Goal: Task Accomplishment & Management: Manage account settings

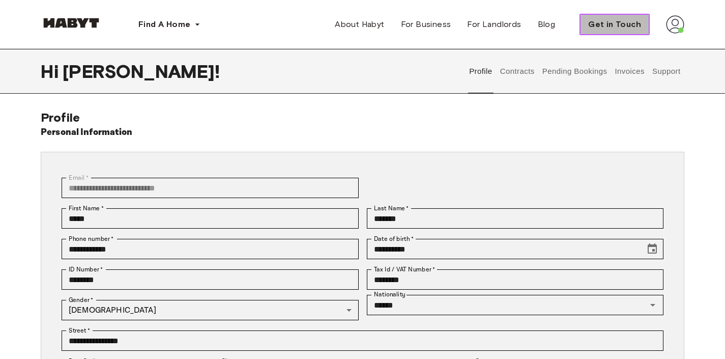
click at [634, 25] on span "Get in Touch" at bounding box center [614, 24] width 53 height 12
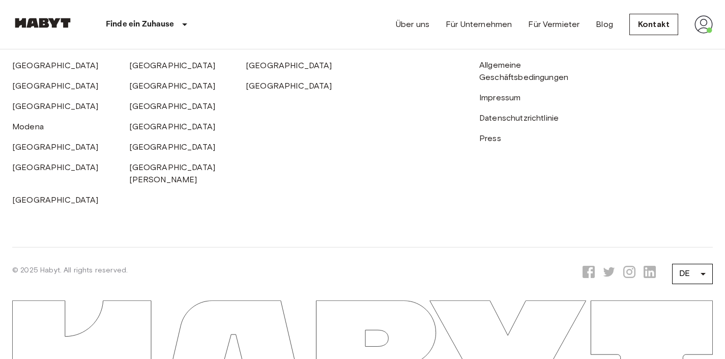
scroll to position [201, 0]
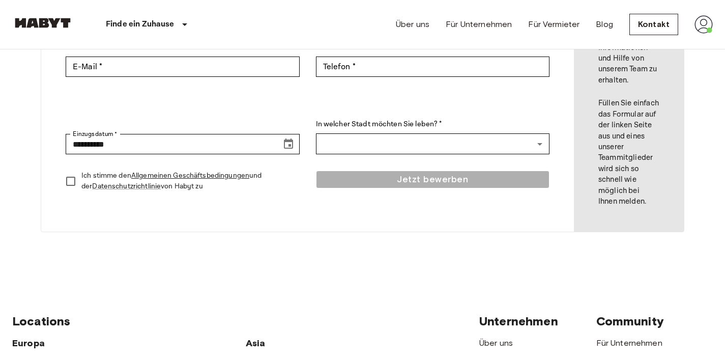
click at [701, 23] on img at bounding box center [703, 24] width 18 height 18
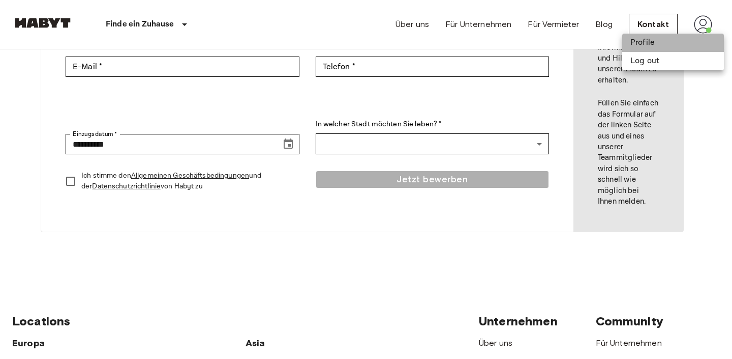
click at [646, 45] on li "Profile" at bounding box center [673, 43] width 102 height 18
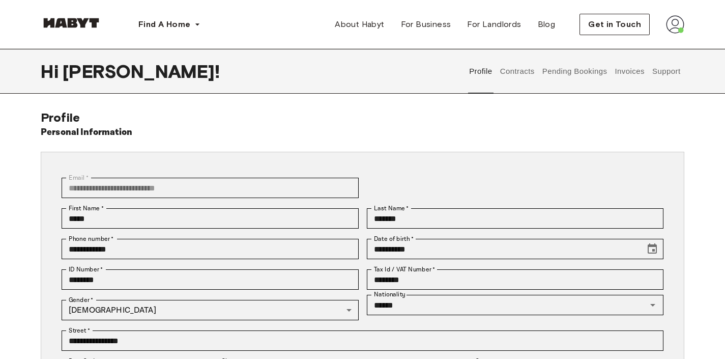
click at [519, 72] on button "Contracts" at bounding box center [516, 71] width 37 height 45
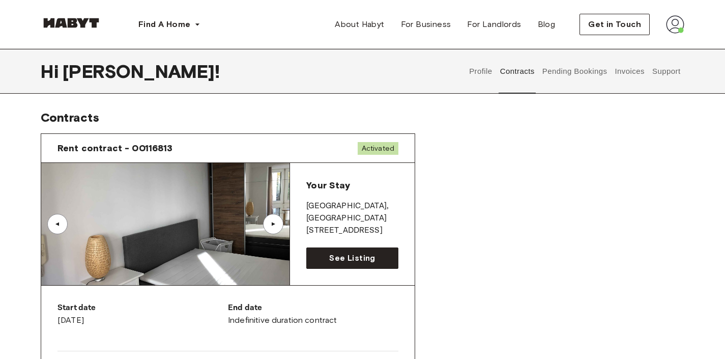
click at [666, 74] on button "Support" at bounding box center [665, 71] width 31 height 45
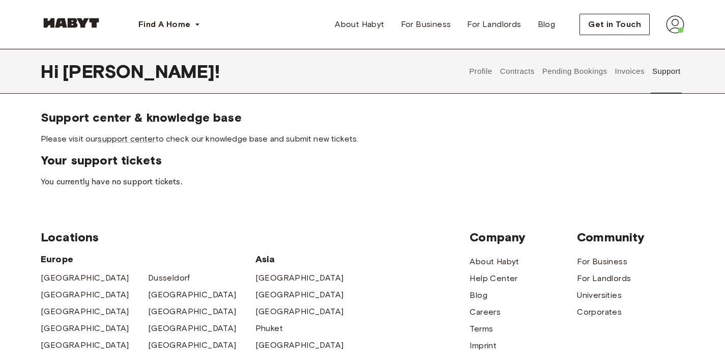
click at [624, 70] on button "Invoices" at bounding box center [629, 71] width 32 height 45
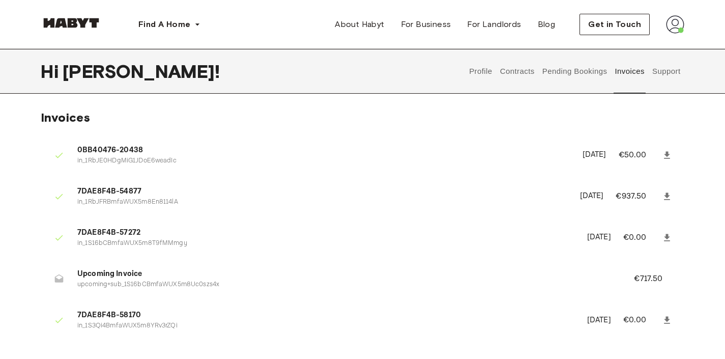
click at [589, 71] on button "Pending Bookings" at bounding box center [575, 71] width 68 height 45
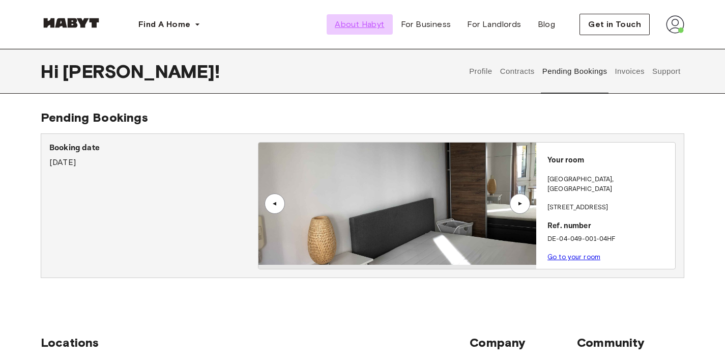
click at [374, 19] on span "About Habyt" at bounding box center [359, 24] width 49 height 12
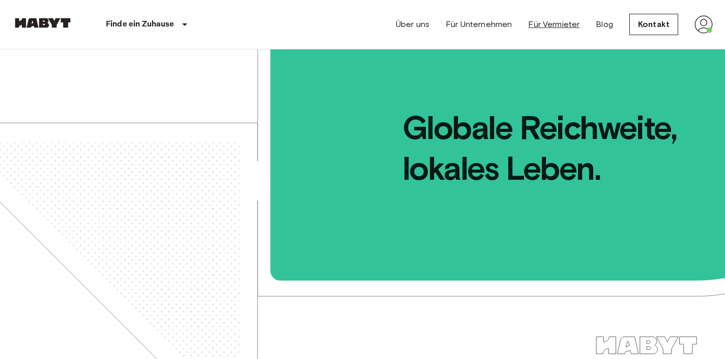
click at [566, 26] on link "Für Vermieter" at bounding box center [553, 24] width 51 height 12
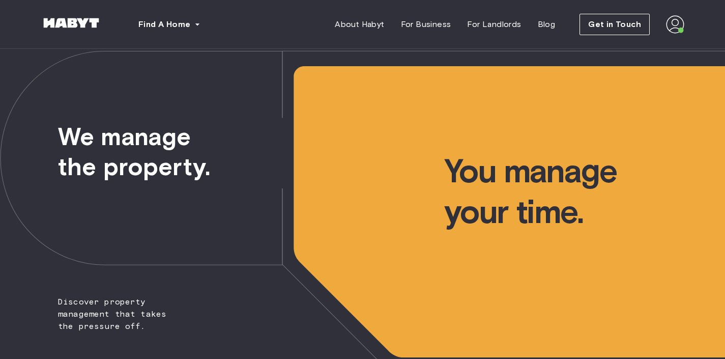
click at [670, 27] on img at bounding box center [675, 24] width 18 height 18
click at [659, 49] on div "Profile Log out" at bounding box center [653, 58] width 61 height 49
click at [656, 23] on div "Get in Touch" at bounding box center [631, 24] width 105 height 21
click at [688, 29] on div "Find A Home [GEOGRAPHIC_DATA] [GEOGRAPHIC_DATA] [GEOGRAPHIC_DATA] [GEOGRAPHIC_D…" at bounding box center [362, 24] width 725 height 49
click at [675, 27] on img at bounding box center [675, 24] width 18 height 18
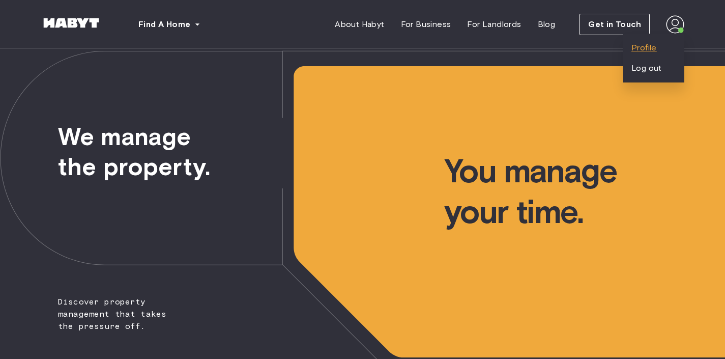
click at [651, 50] on span "Profile" at bounding box center [643, 48] width 25 height 12
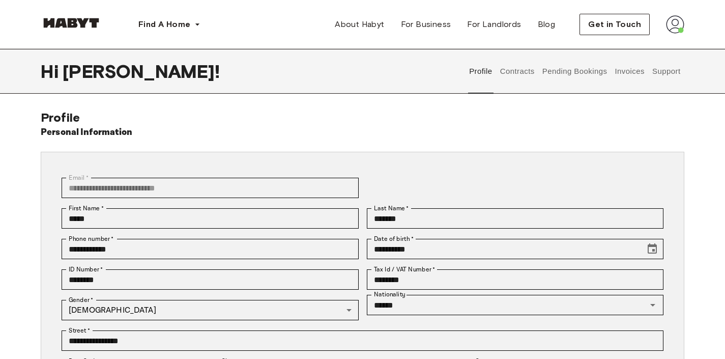
click at [667, 74] on button "Support" at bounding box center [665, 71] width 31 height 45
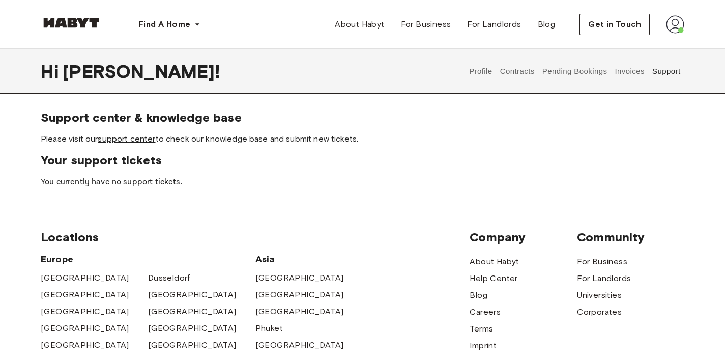
click at [144, 142] on link "support center" at bounding box center [126, 139] width 57 height 10
